Goal: Transaction & Acquisition: Purchase product/service

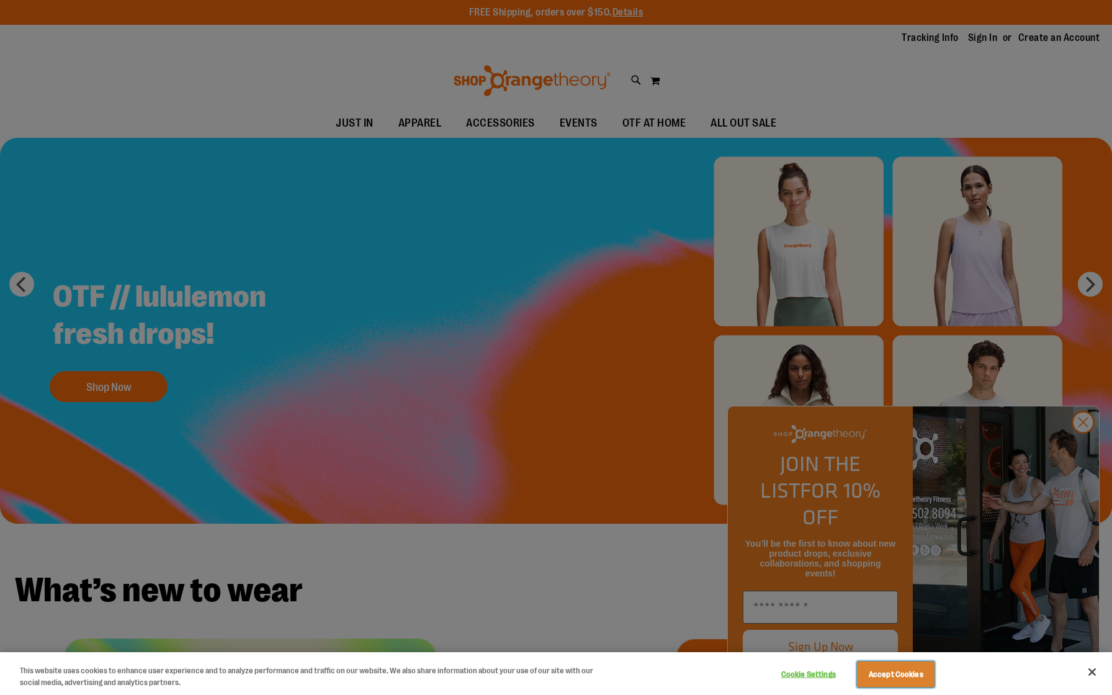
click at [916, 677] on button "Accept Cookies" at bounding box center [896, 674] width 78 height 26
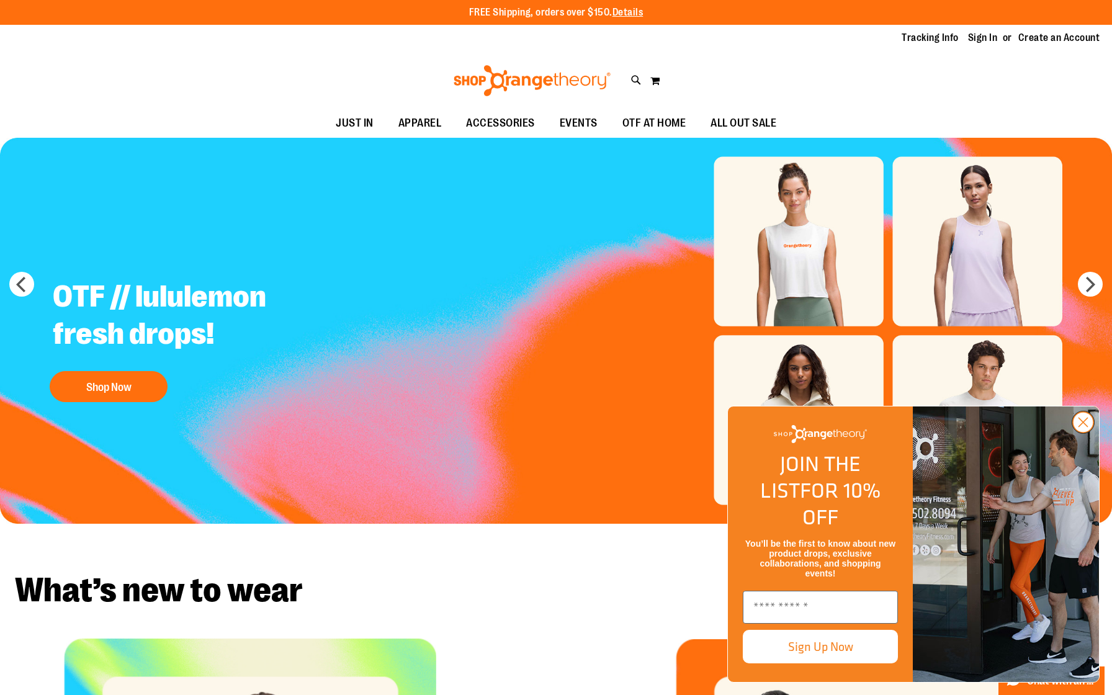
click at [1086, 432] on circle "Close dialog" at bounding box center [1083, 422] width 20 height 20
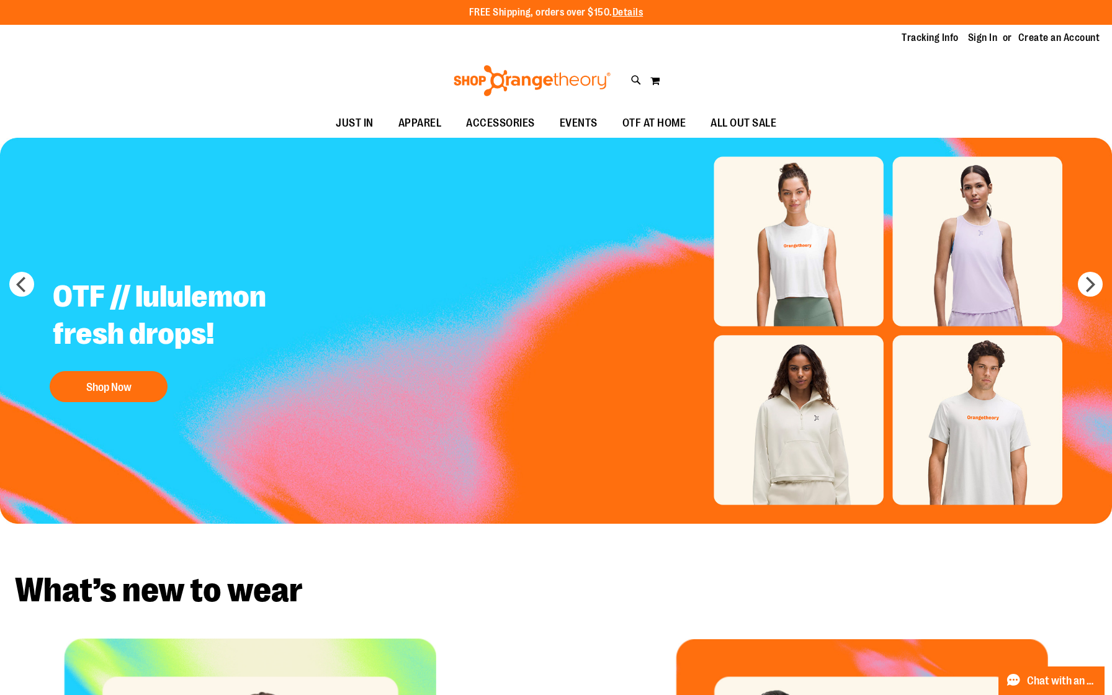
click at [821, 260] on img "Slide 1 of 5" at bounding box center [556, 331] width 1112 height 386
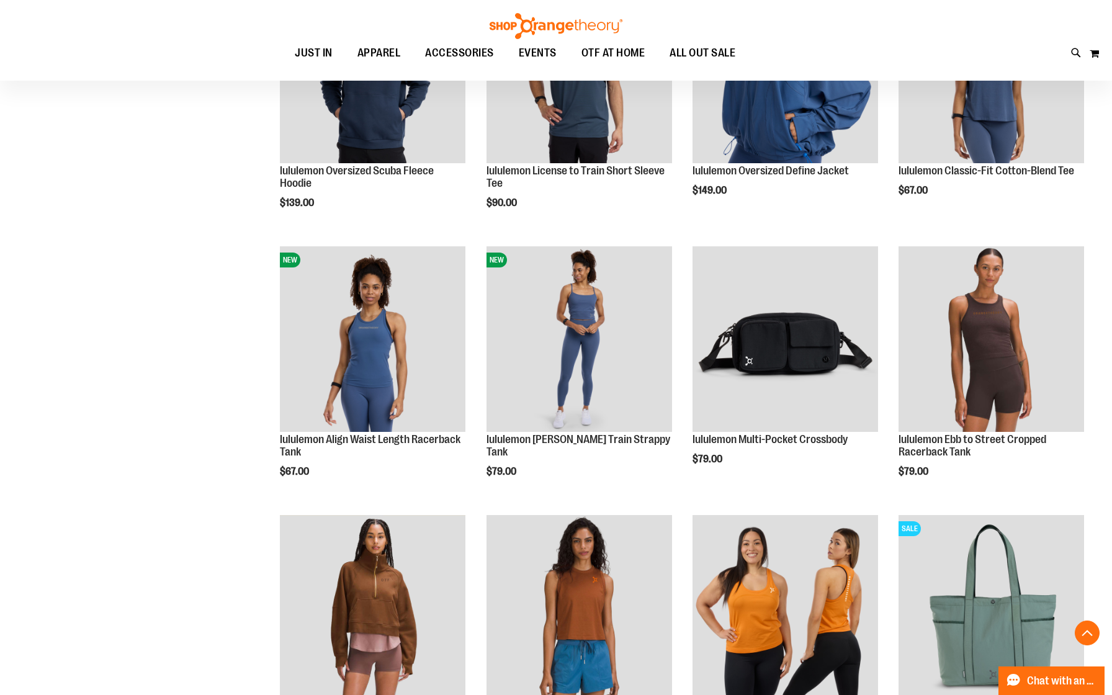
scroll to position [547, 0]
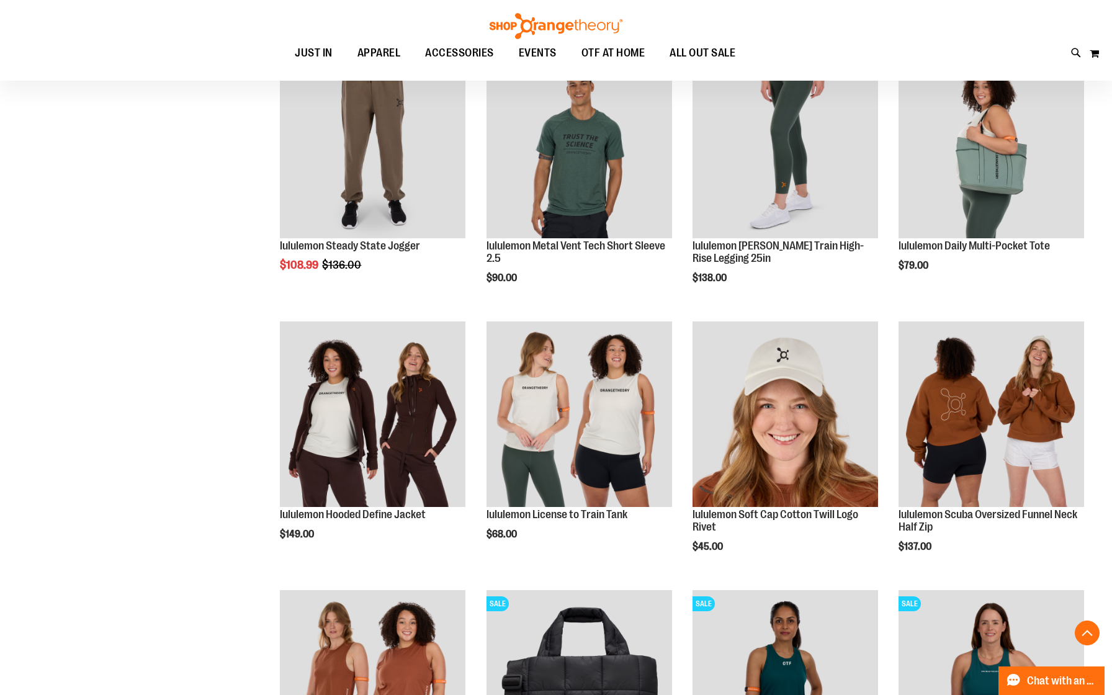
scroll to position [1809, 0]
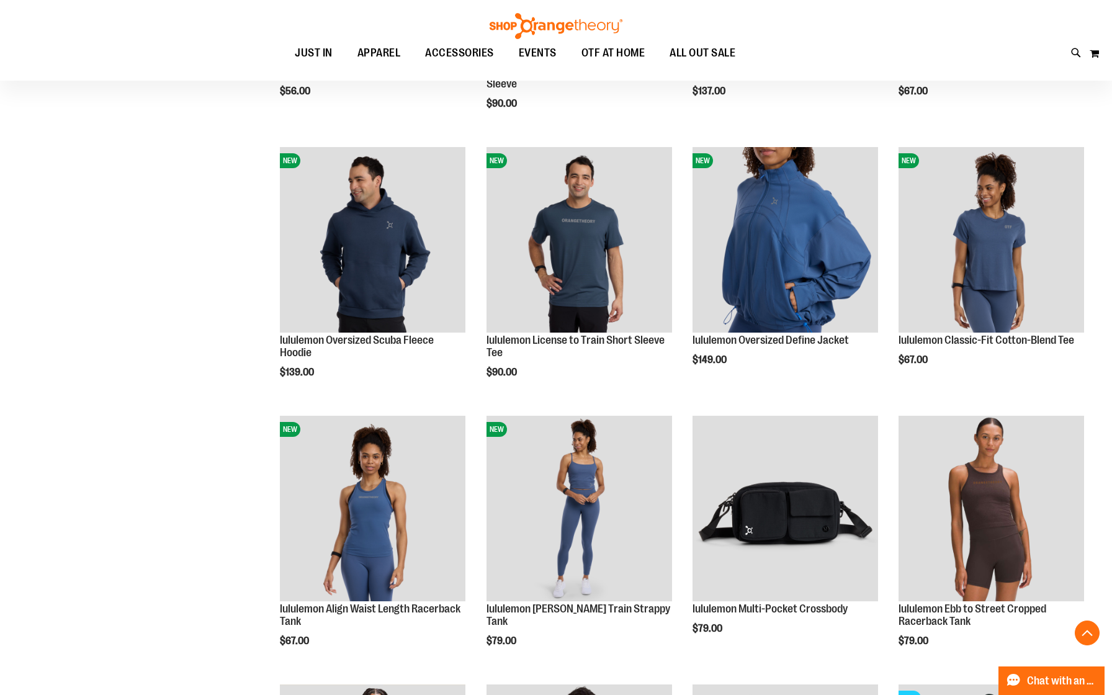
scroll to position [131, 0]
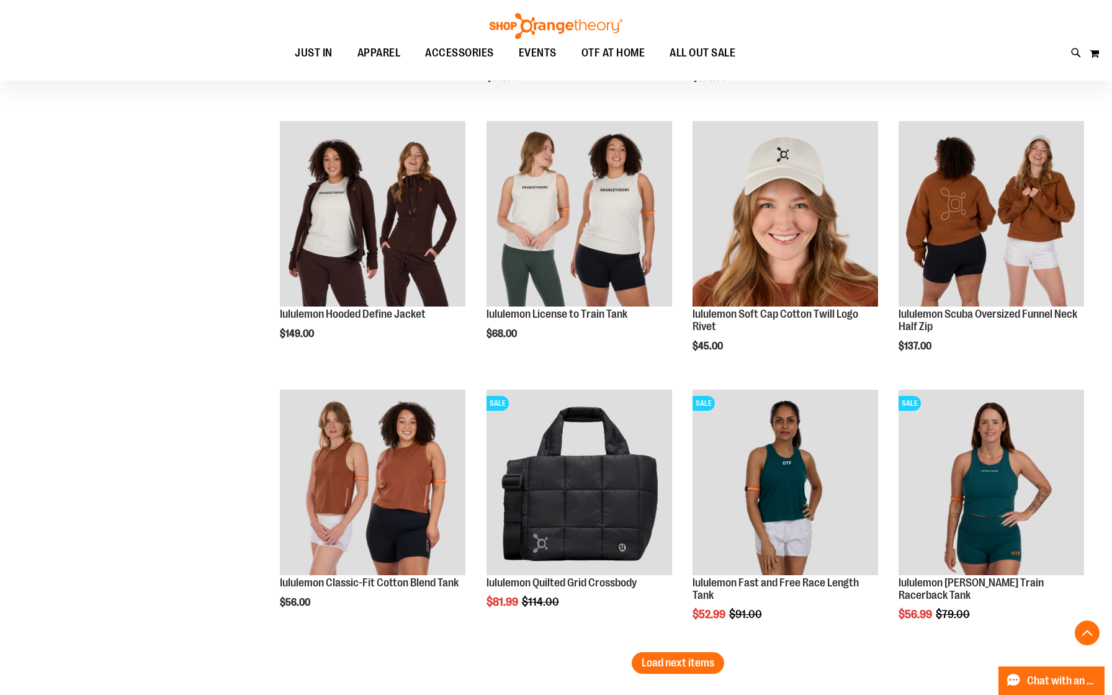
scroll to position [2003, 0]
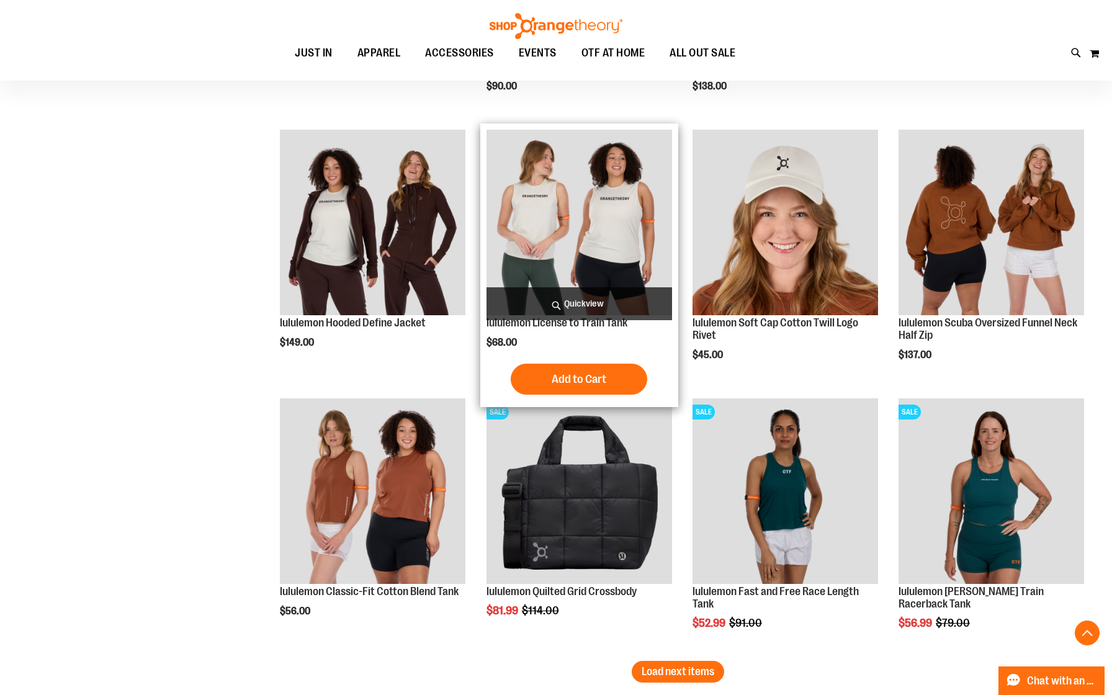
click at [606, 226] on img "product" at bounding box center [578, 222] width 185 height 185
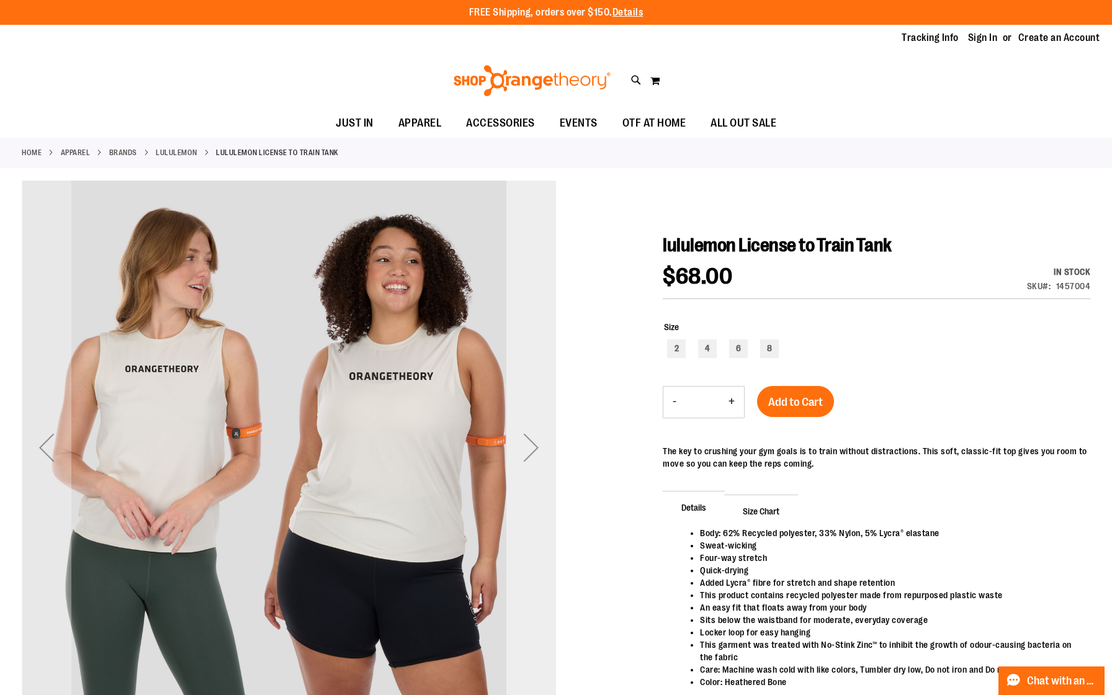
click at [534, 447] on div "Next" at bounding box center [531, 447] width 50 height 50
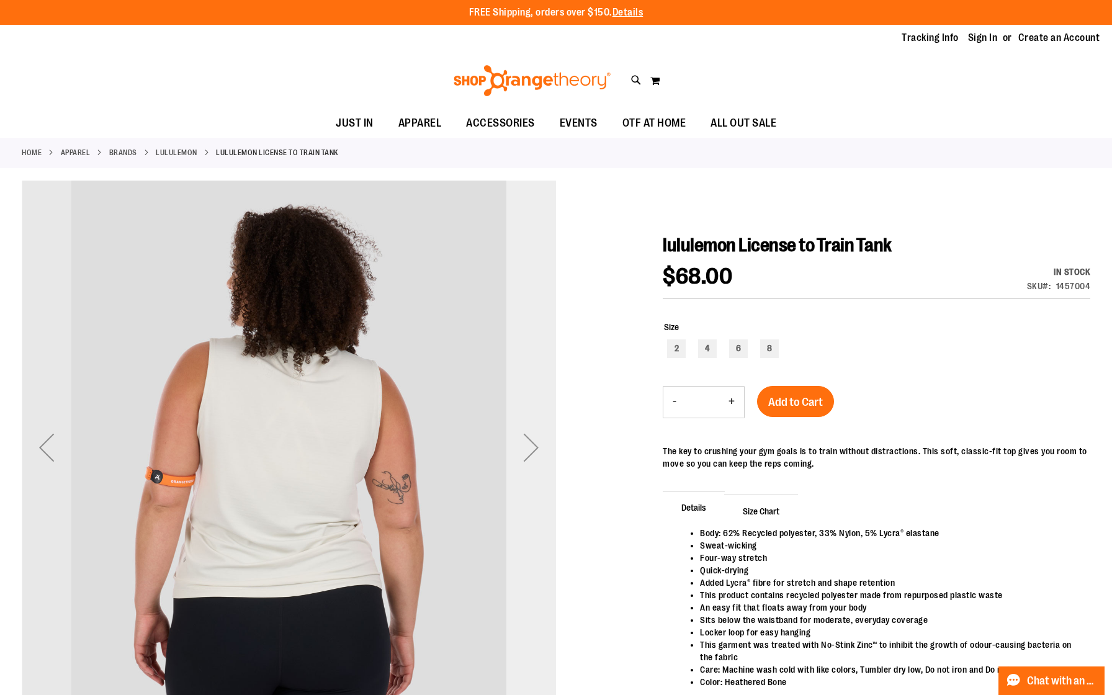
click at [534, 447] on div "Next" at bounding box center [531, 447] width 50 height 50
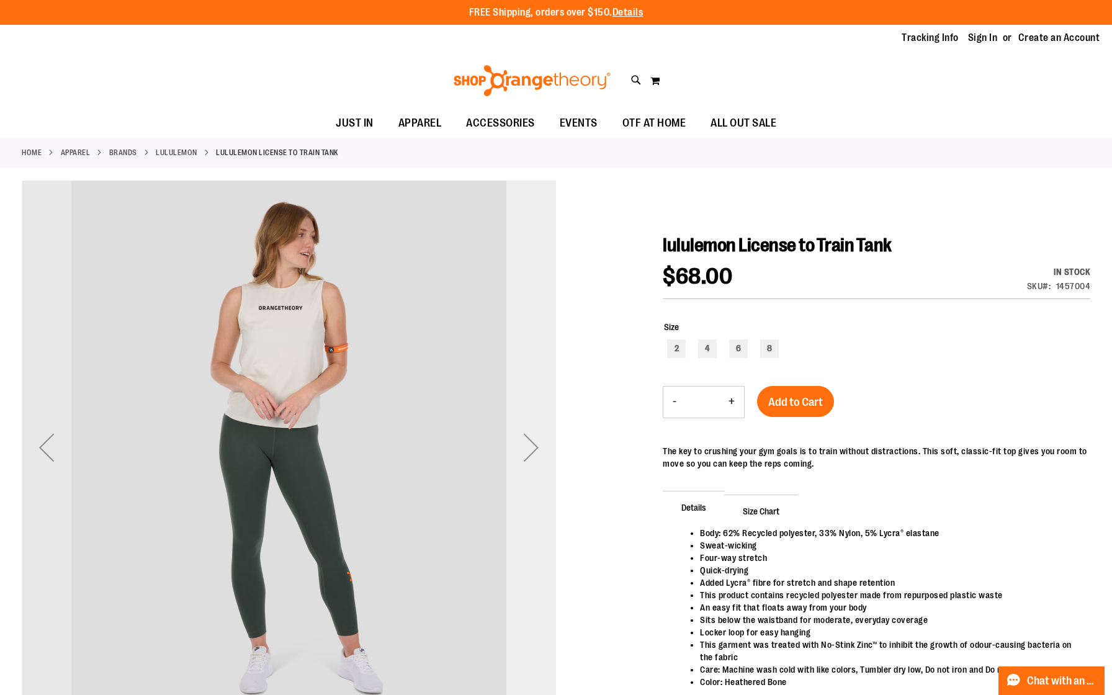
click at [534, 447] on div "Next" at bounding box center [531, 447] width 50 height 50
